Goal: Navigation & Orientation: Find specific page/section

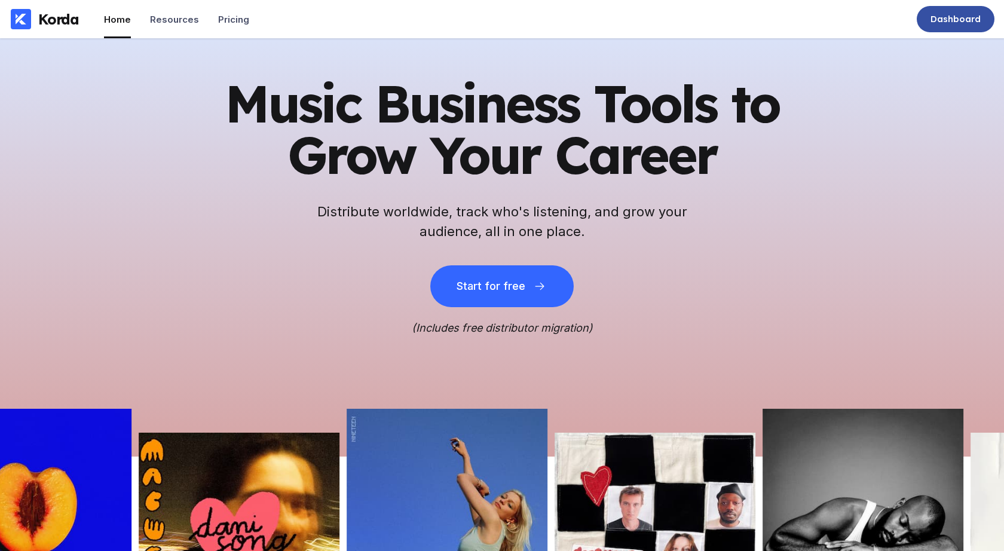
click at [927, 20] on div "Dashboard" at bounding box center [956, 19] width 78 height 26
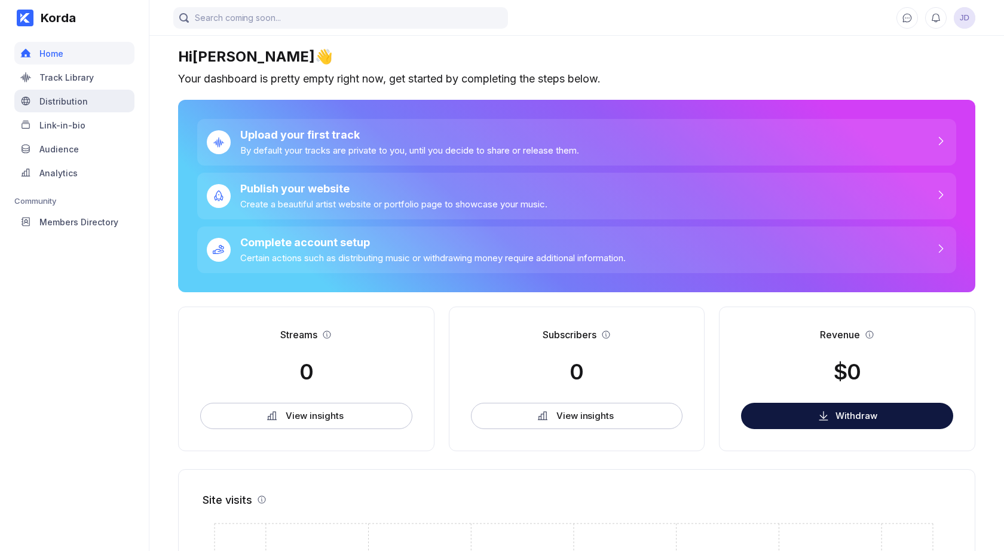
click at [48, 99] on div "Distribution" at bounding box center [63, 101] width 48 height 10
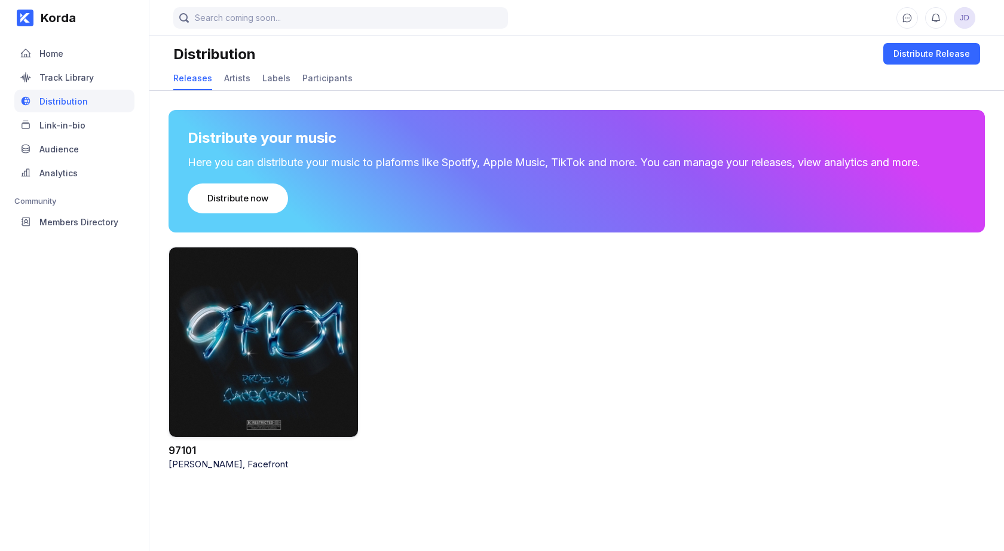
click at [247, 348] on div at bounding box center [263, 342] width 190 height 191
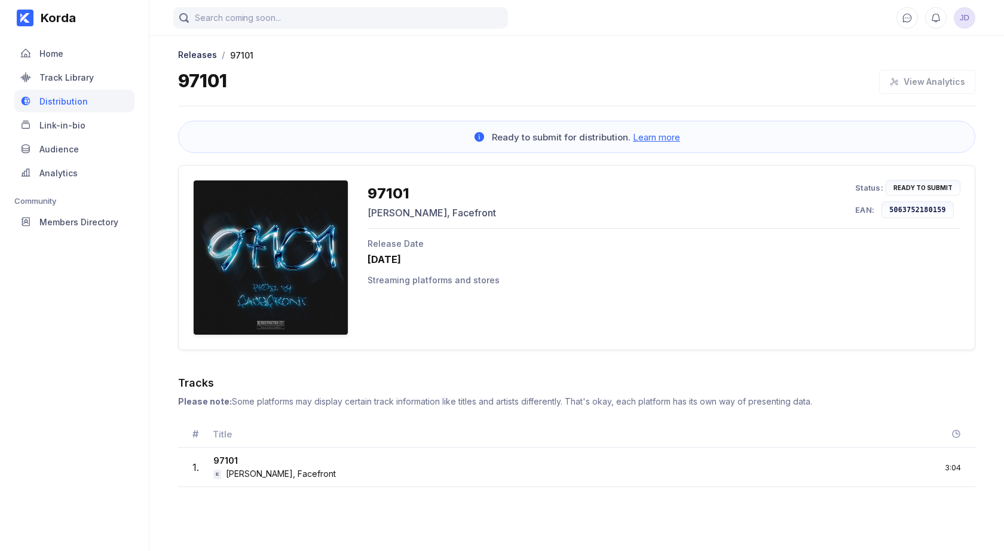
click at [660, 139] on span "Learn more" at bounding box center [656, 136] width 47 height 11
click at [403, 284] on div "Streaming platforms and stores" at bounding box center [663, 280] width 593 height 10
click at [393, 280] on div "Streaming platforms and stores" at bounding box center [663, 280] width 593 height 10
click at [388, 263] on div "[DATE]" at bounding box center [663, 259] width 593 height 12
click at [304, 265] on div at bounding box center [270, 257] width 155 height 155
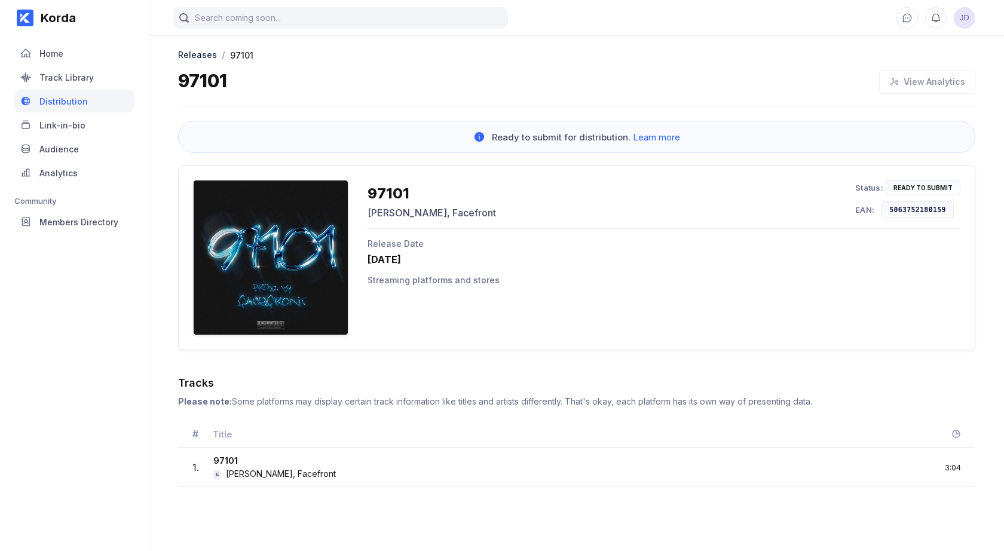
click at [380, 194] on div "97101" at bounding box center [431, 193] width 128 height 17
click at [60, 121] on div "Link-in-bio" at bounding box center [62, 125] width 46 height 10
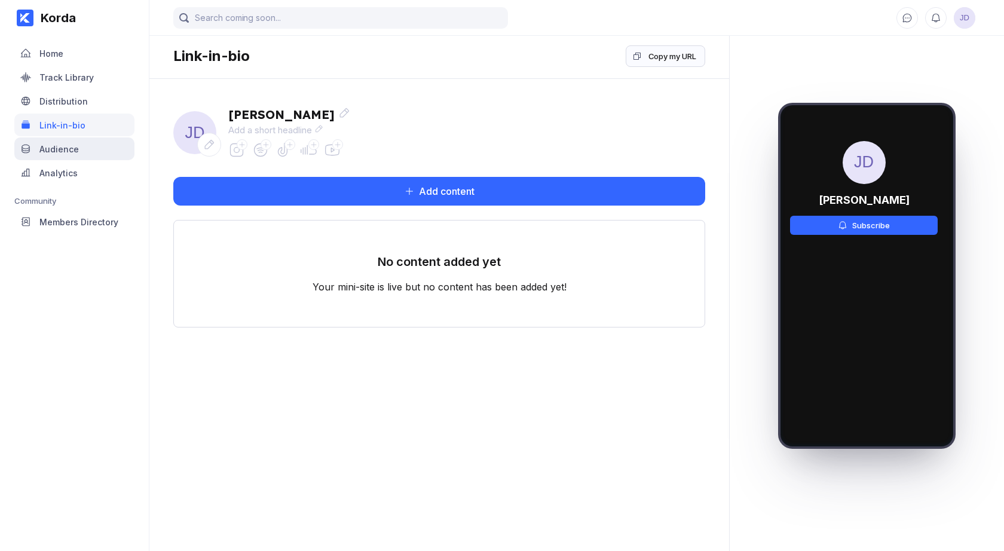
click at [65, 151] on div "Audience" at bounding box center [58, 149] width 39 height 10
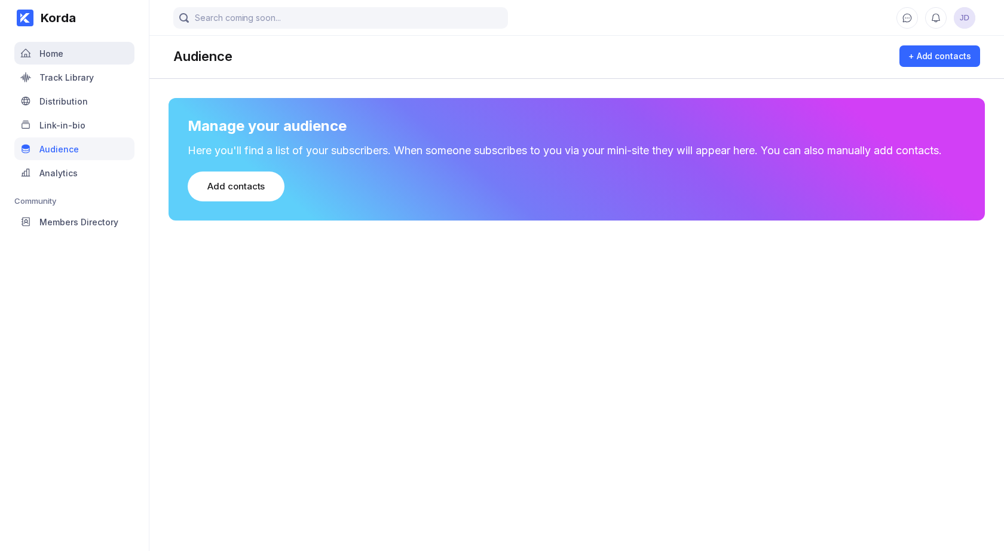
click at [53, 50] on div "Home" at bounding box center [51, 53] width 24 height 10
